Goal: Check status

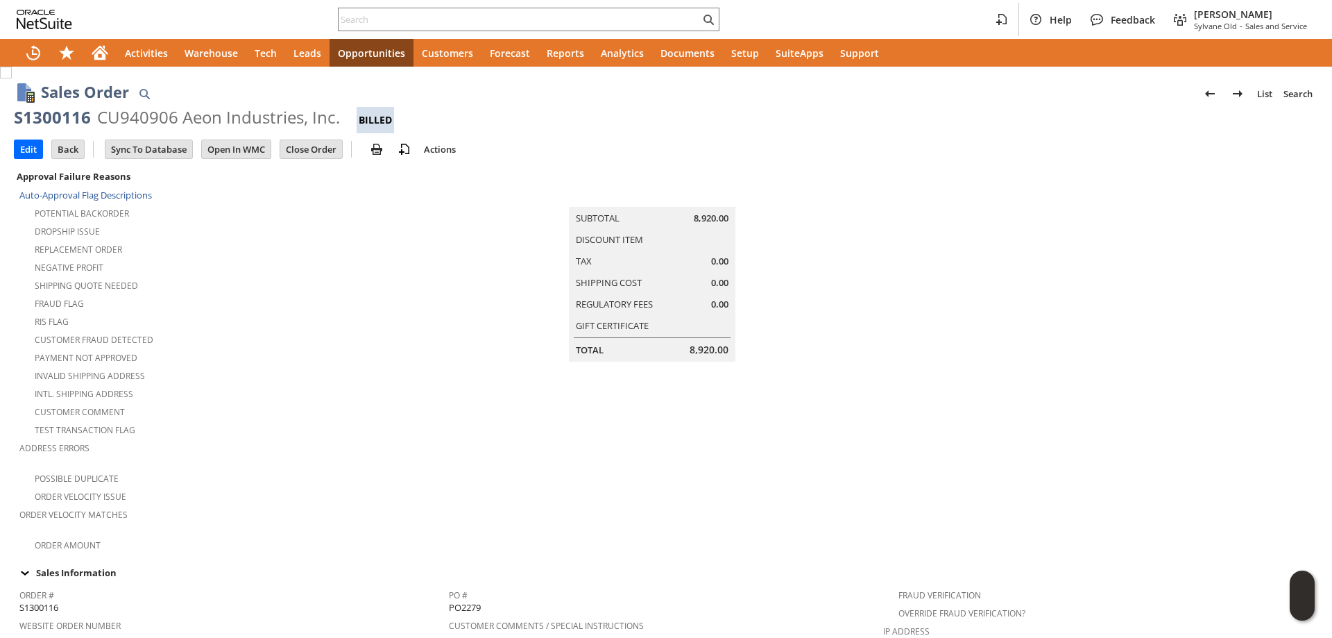
scroll to position [919, 0]
